Goal: Find specific page/section: Find specific page/section

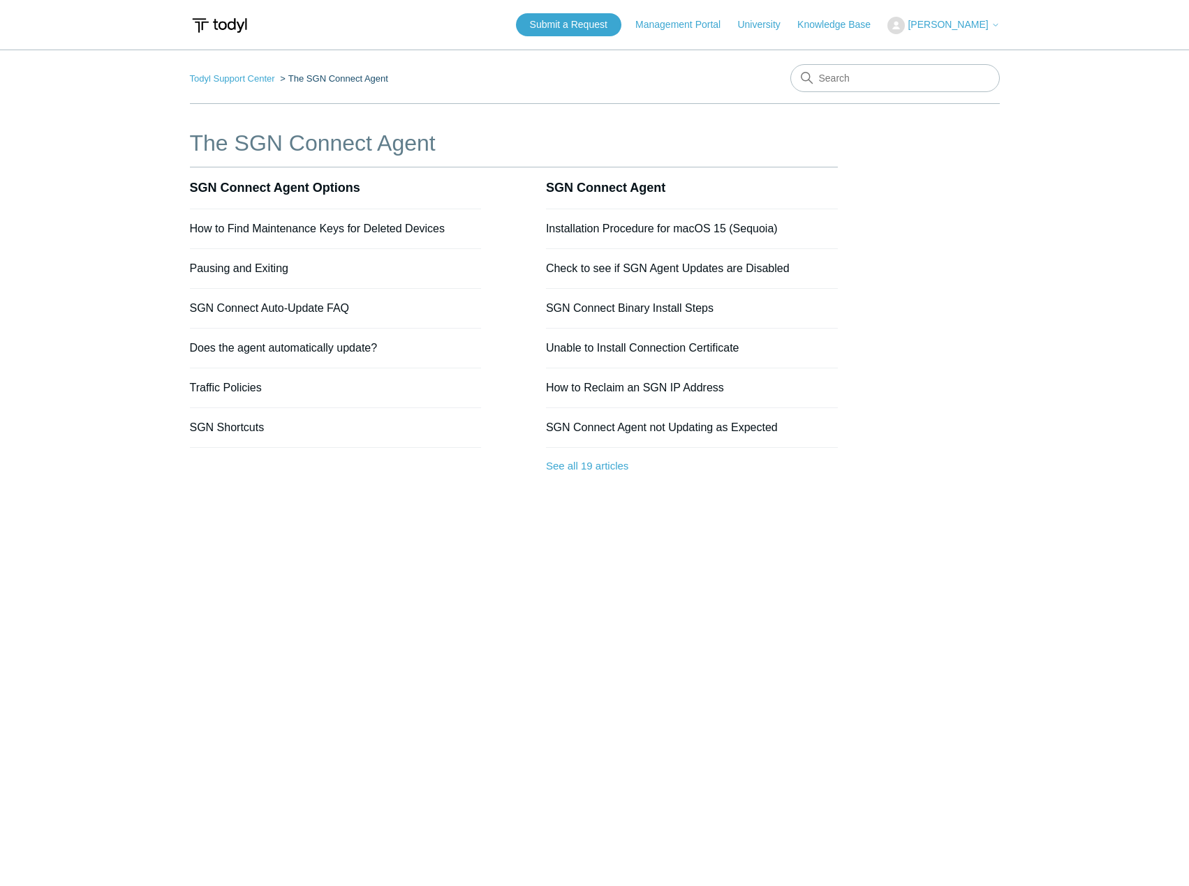
click at [986, 22] on span "[PERSON_NAME]" at bounding box center [947, 24] width 80 height 11
click at [246, 79] on link "Todyl Support Center" at bounding box center [232, 78] width 85 height 10
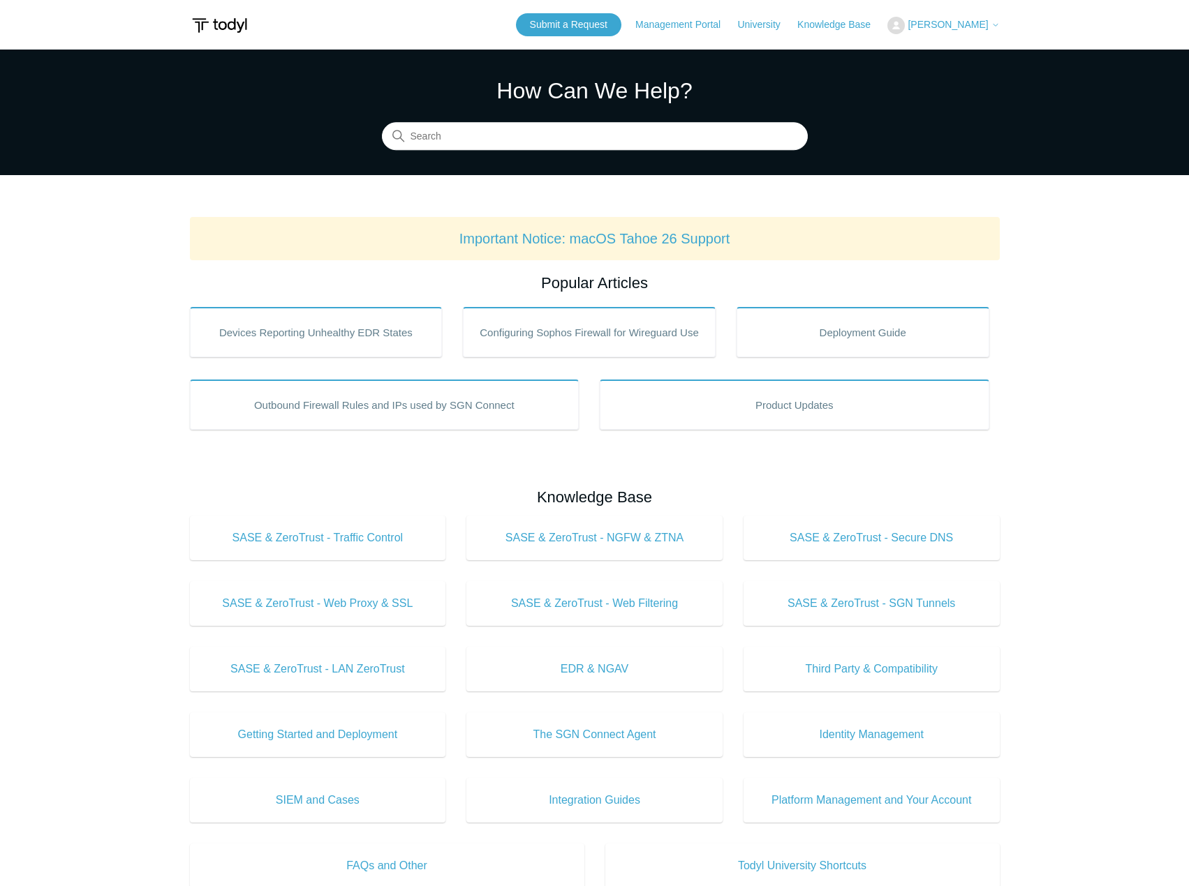
click at [997, 27] on icon at bounding box center [995, 25] width 8 height 8
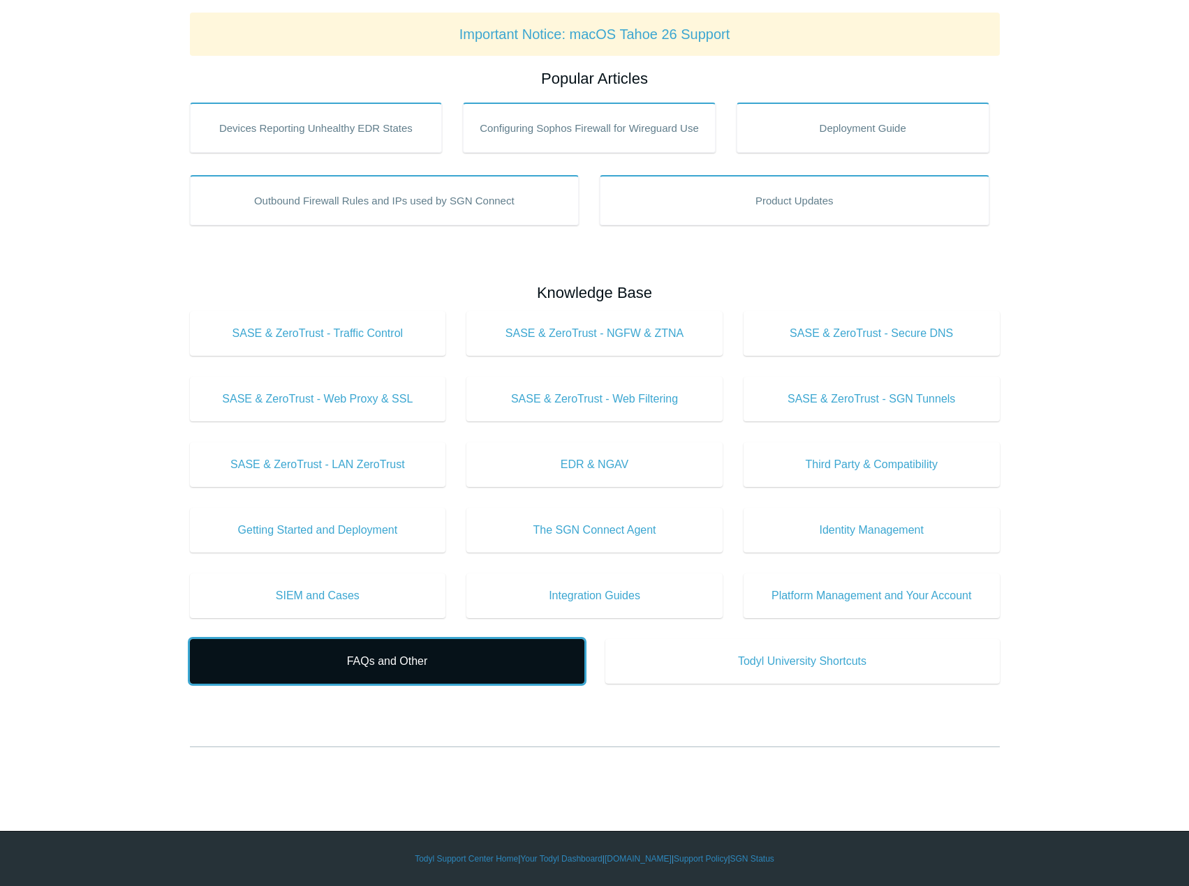
click at [376, 660] on span "FAQs and Other" at bounding box center [387, 661] width 352 height 17
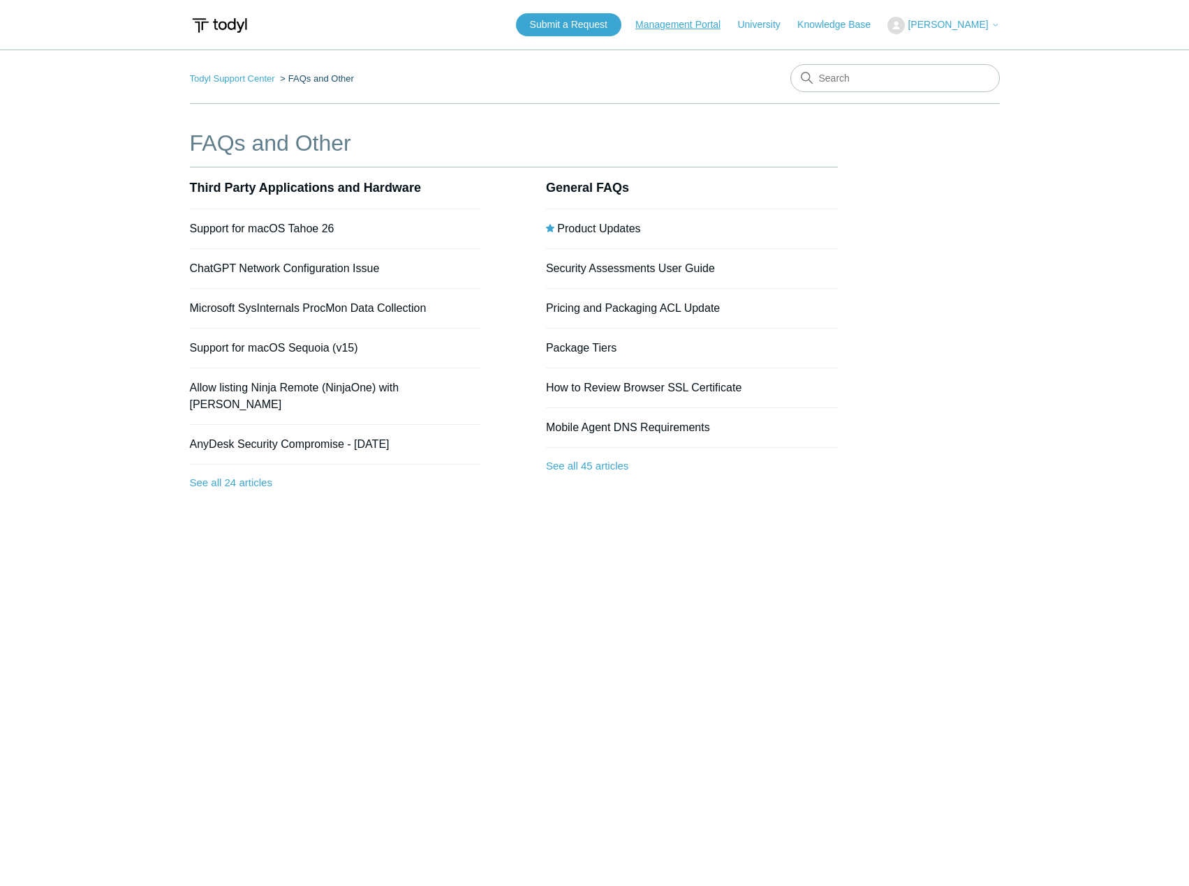
click at [720, 26] on link "Management Portal" at bounding box center [684, 24] width 99 height 15
